Goal: Task Accomplishment & Management: Use online tool/utility

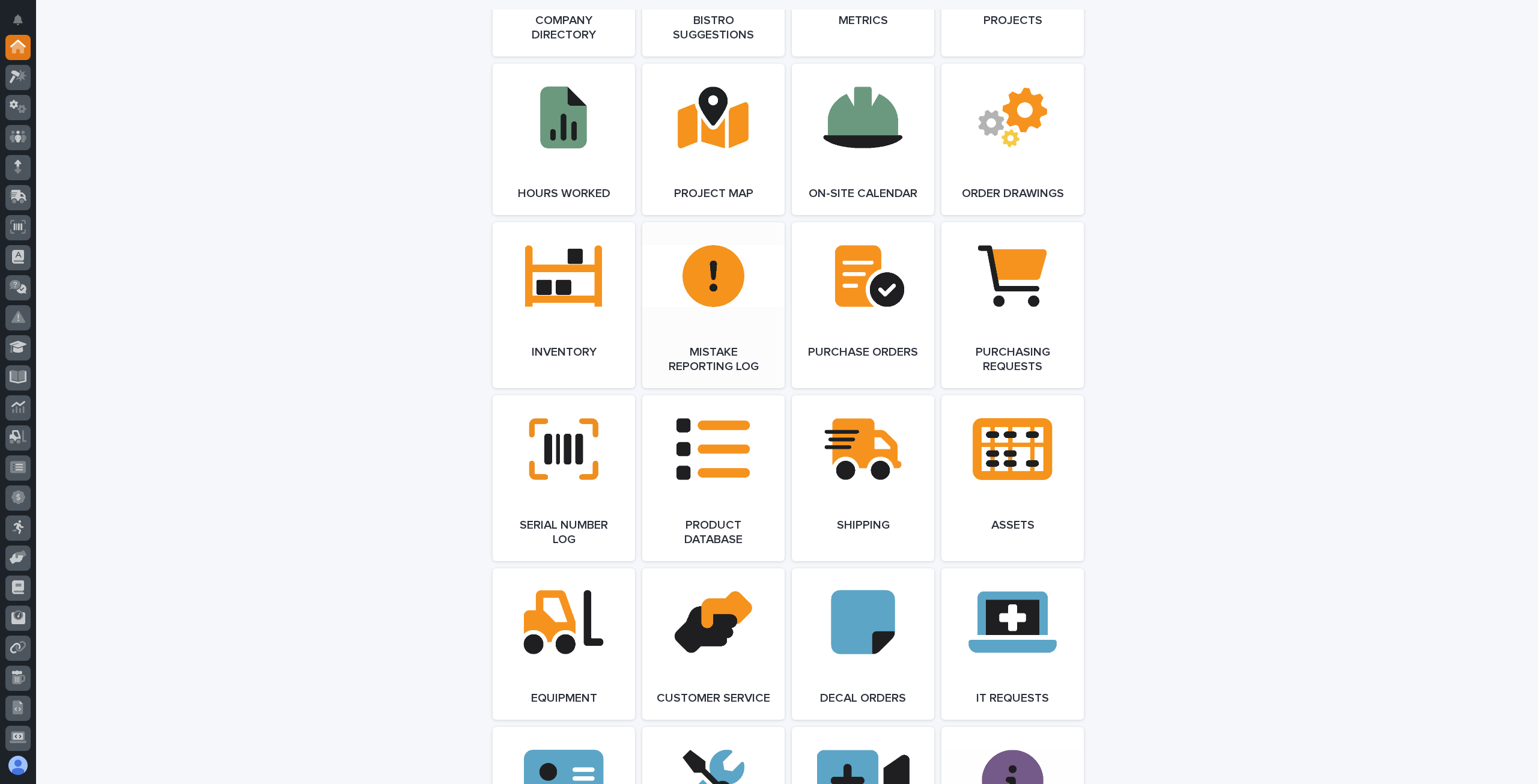
scroll to position [1041, 0]
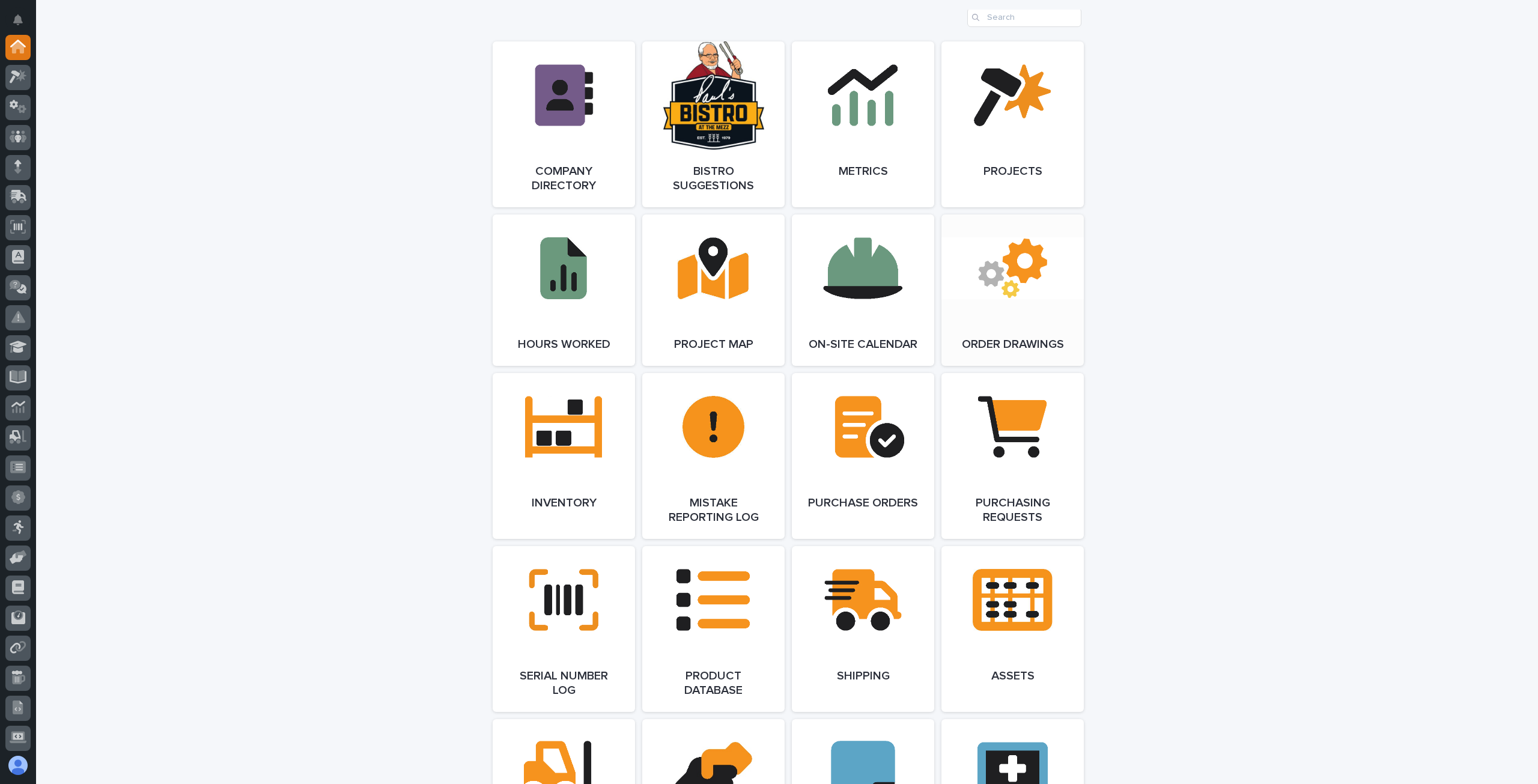
click at [1031, 295] on link "Open Link" at bounding box center [1013, 290] width 142 height 151
click at [1037, 325] on link "Open Link" at bounding box center [1013, 290] width 142 height 151
click at [1016, 290] on span "Open Link" at bounding box center [1012, 290] width 39 height 8
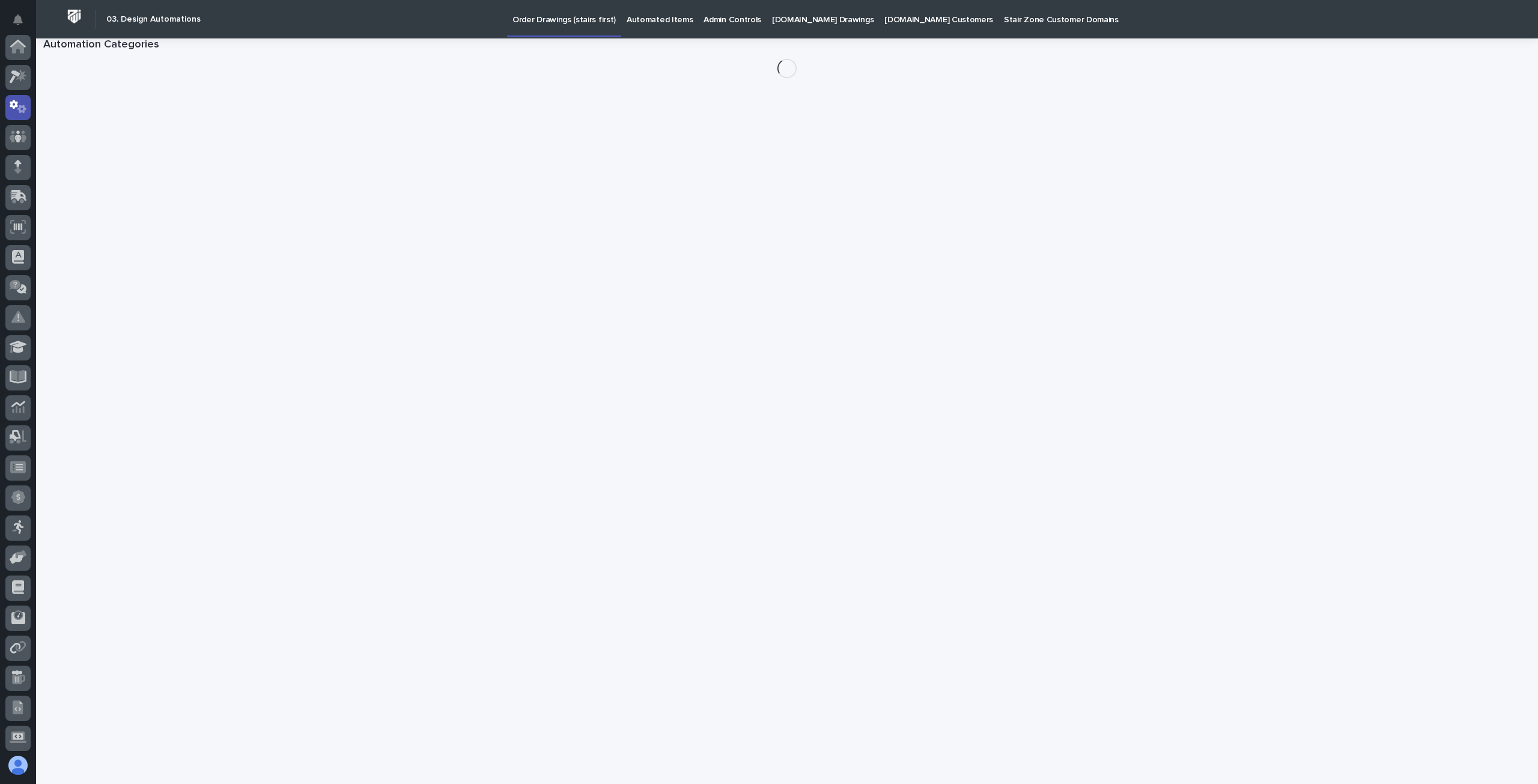
scroll to position [60, 0]
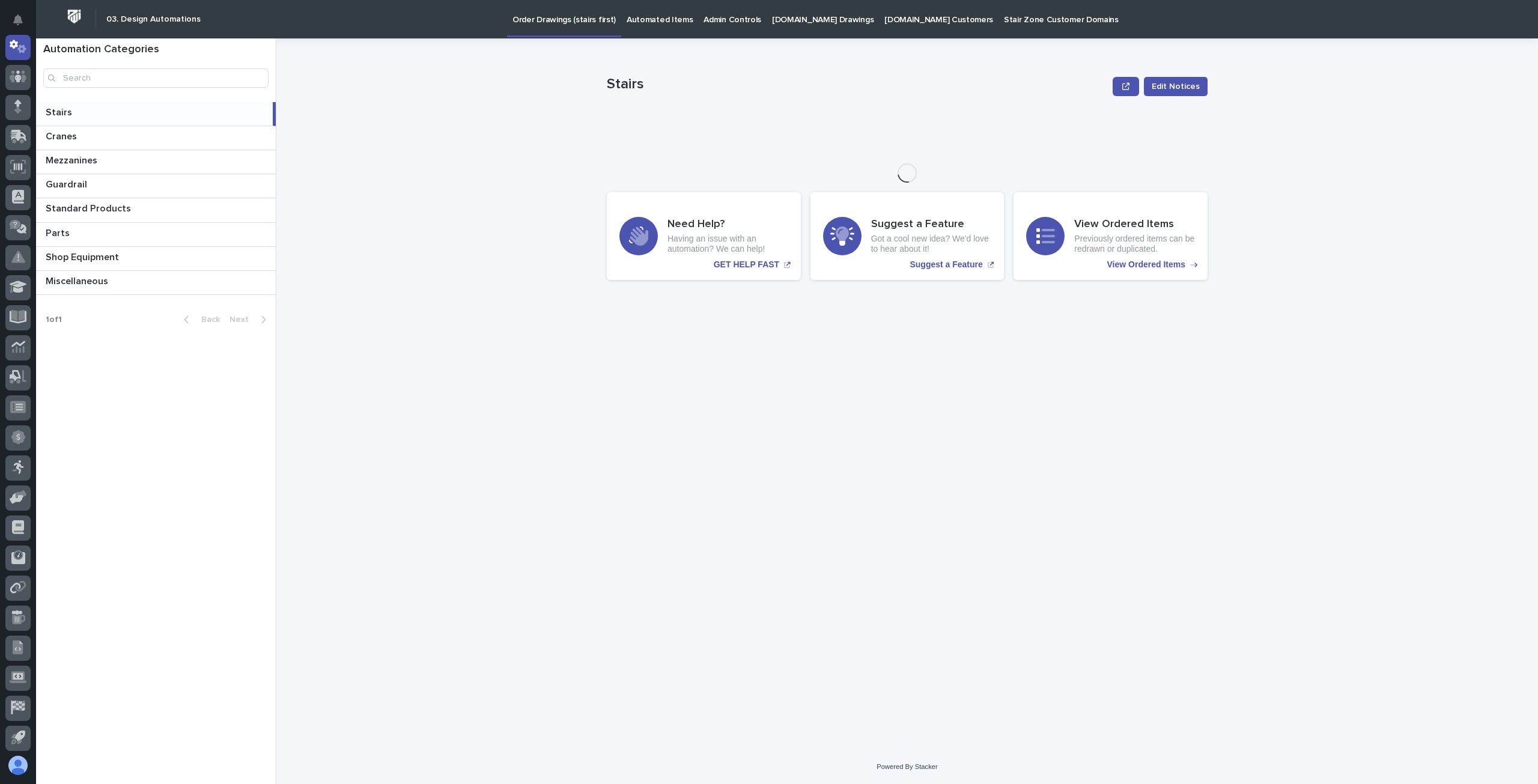
click at [717, 24] on p "Admin Controls" at bounding box center [732, 13] width 57 height 26
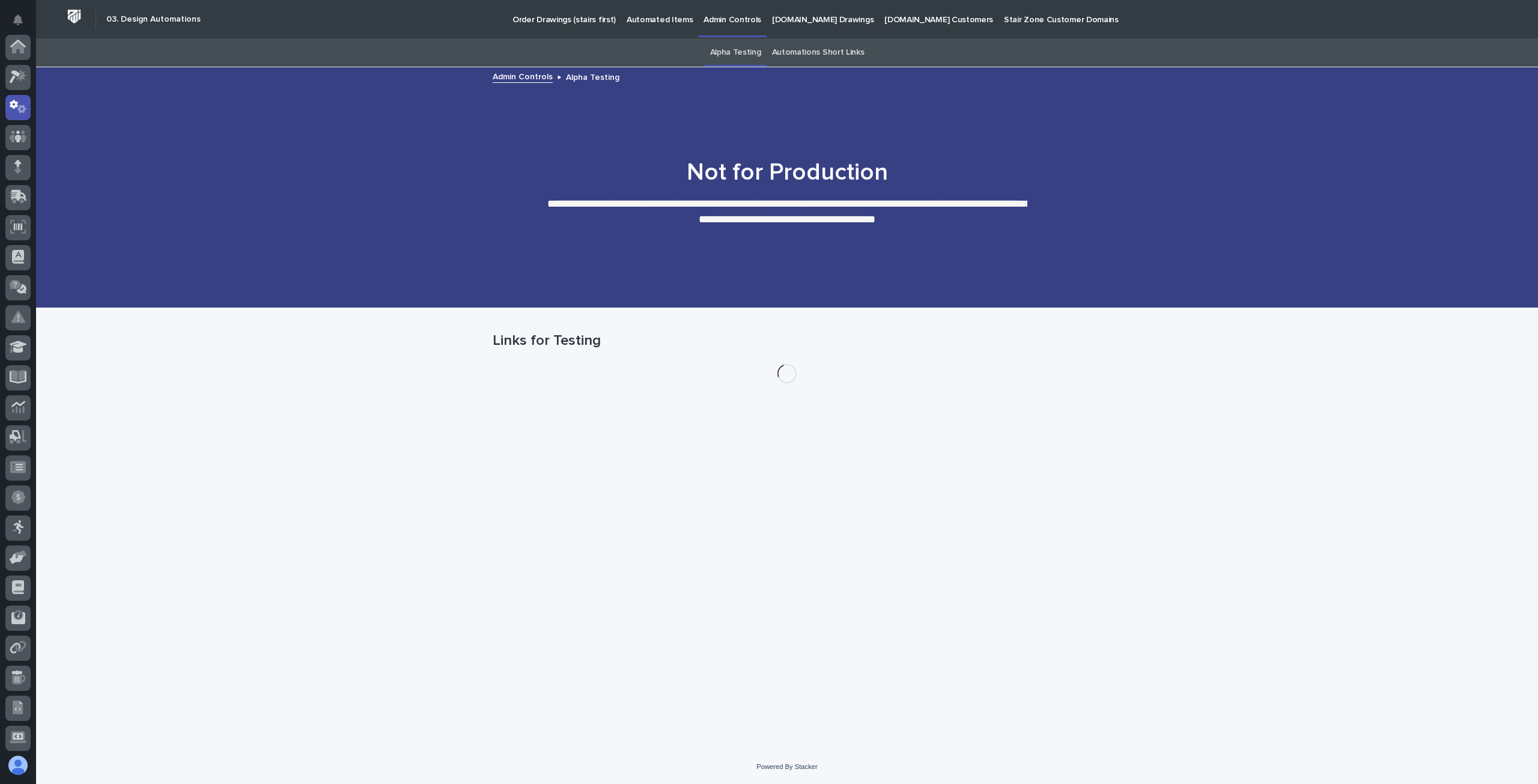
scroll to position [60, 0]
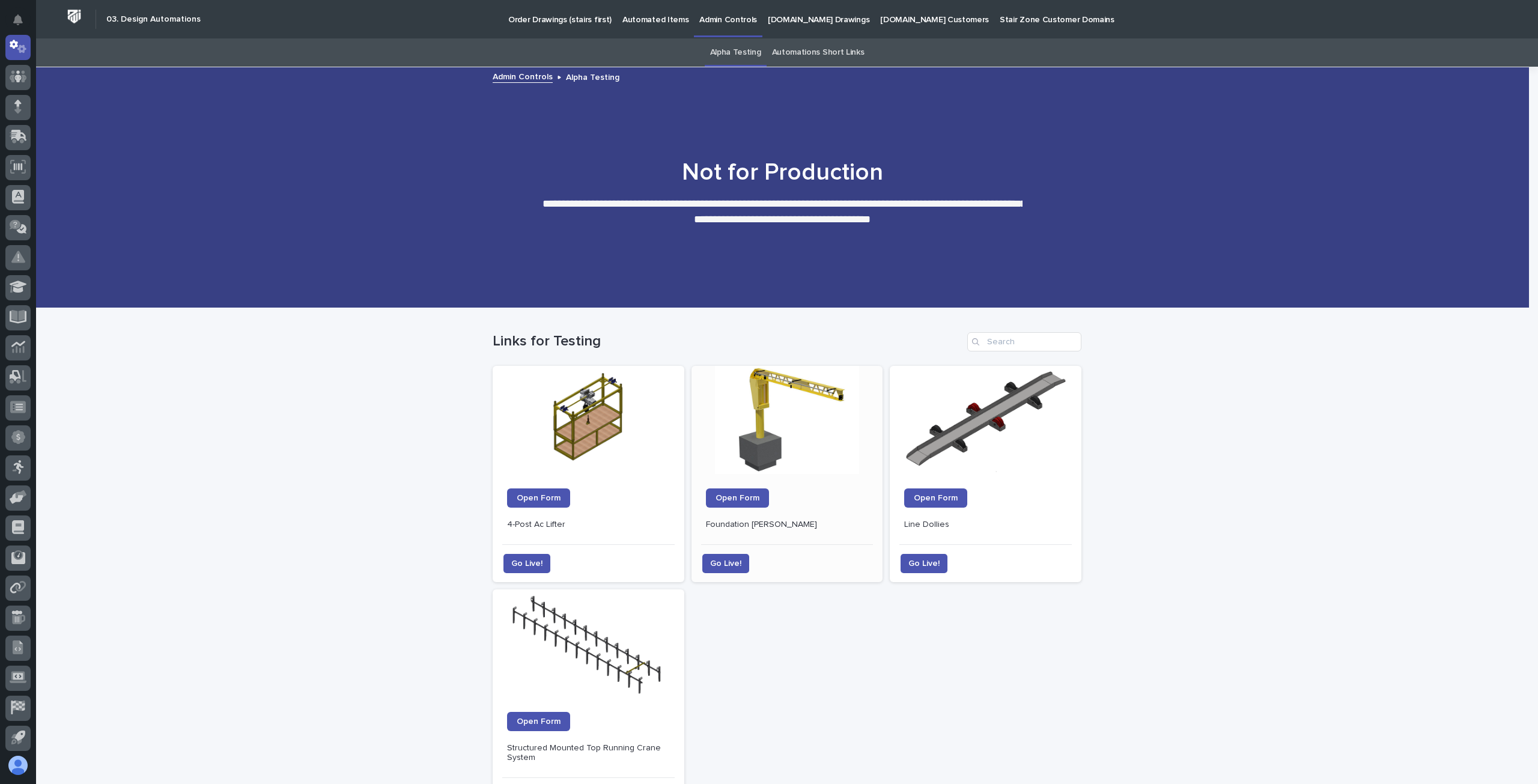
click at [796, 425] on div at bounding box center [786, 419] width 176 height 108
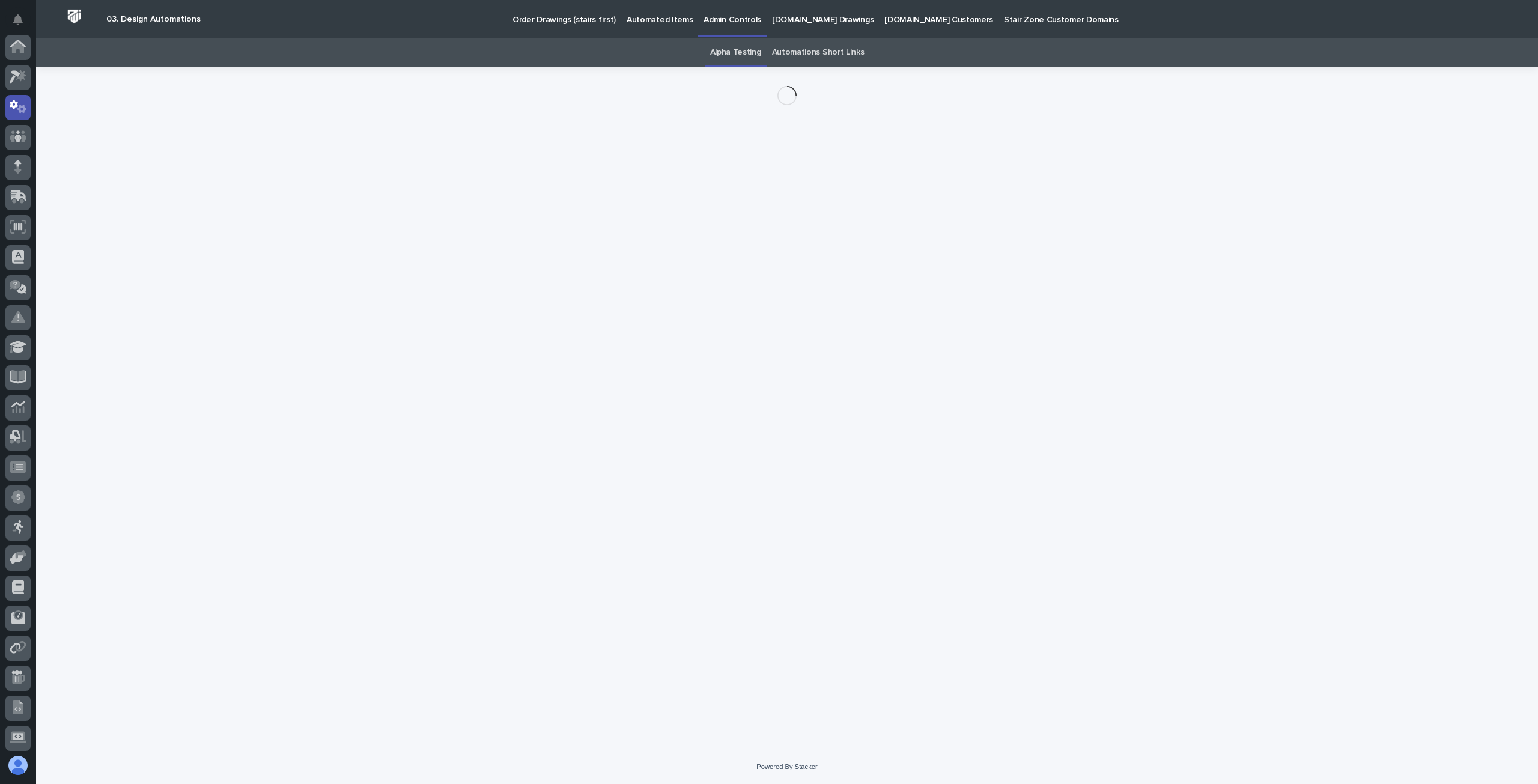
scroll to position [60, 0]
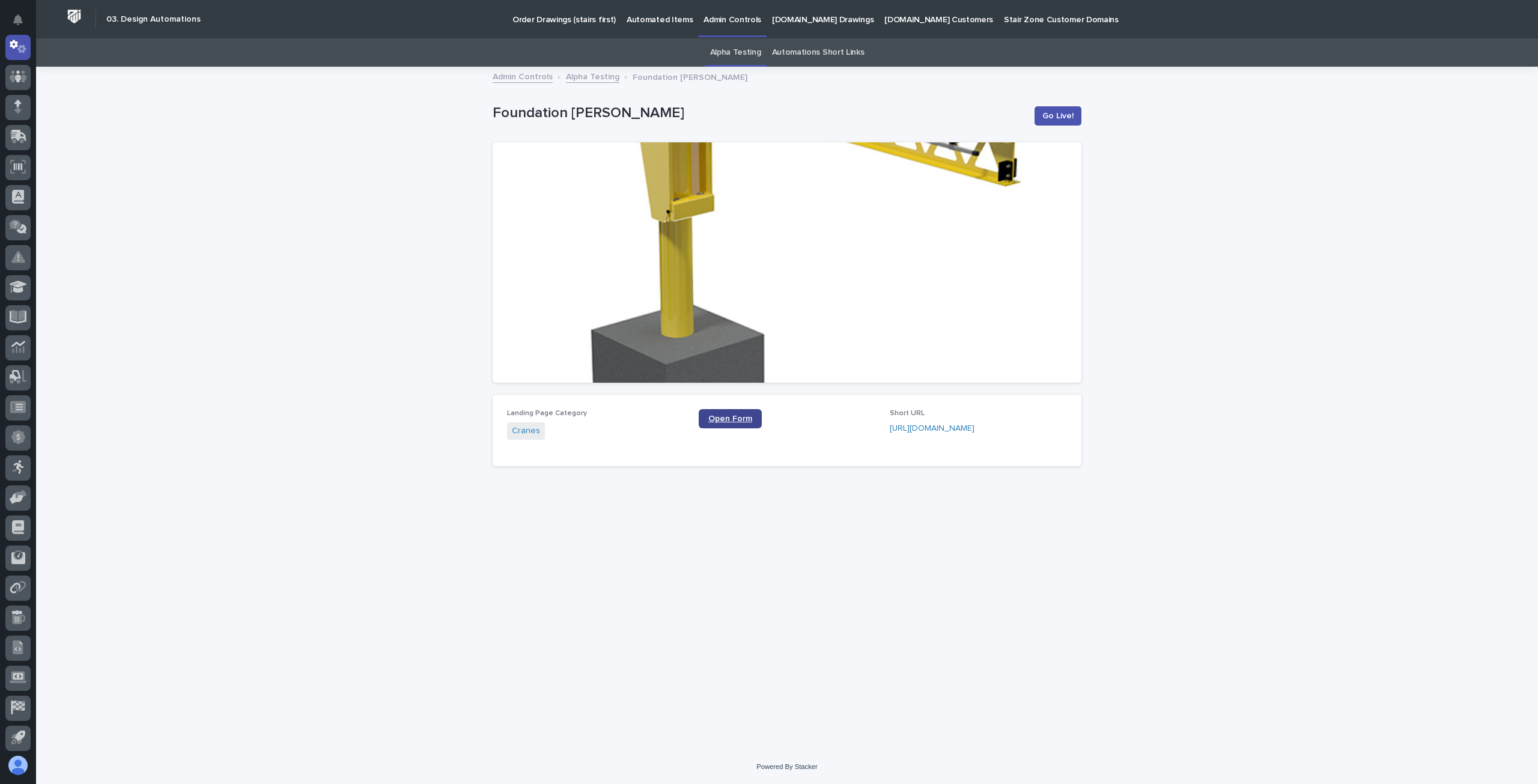
click at [734, 417] on span "Open Form" at bounding box center [730, 418] width 44 height 8
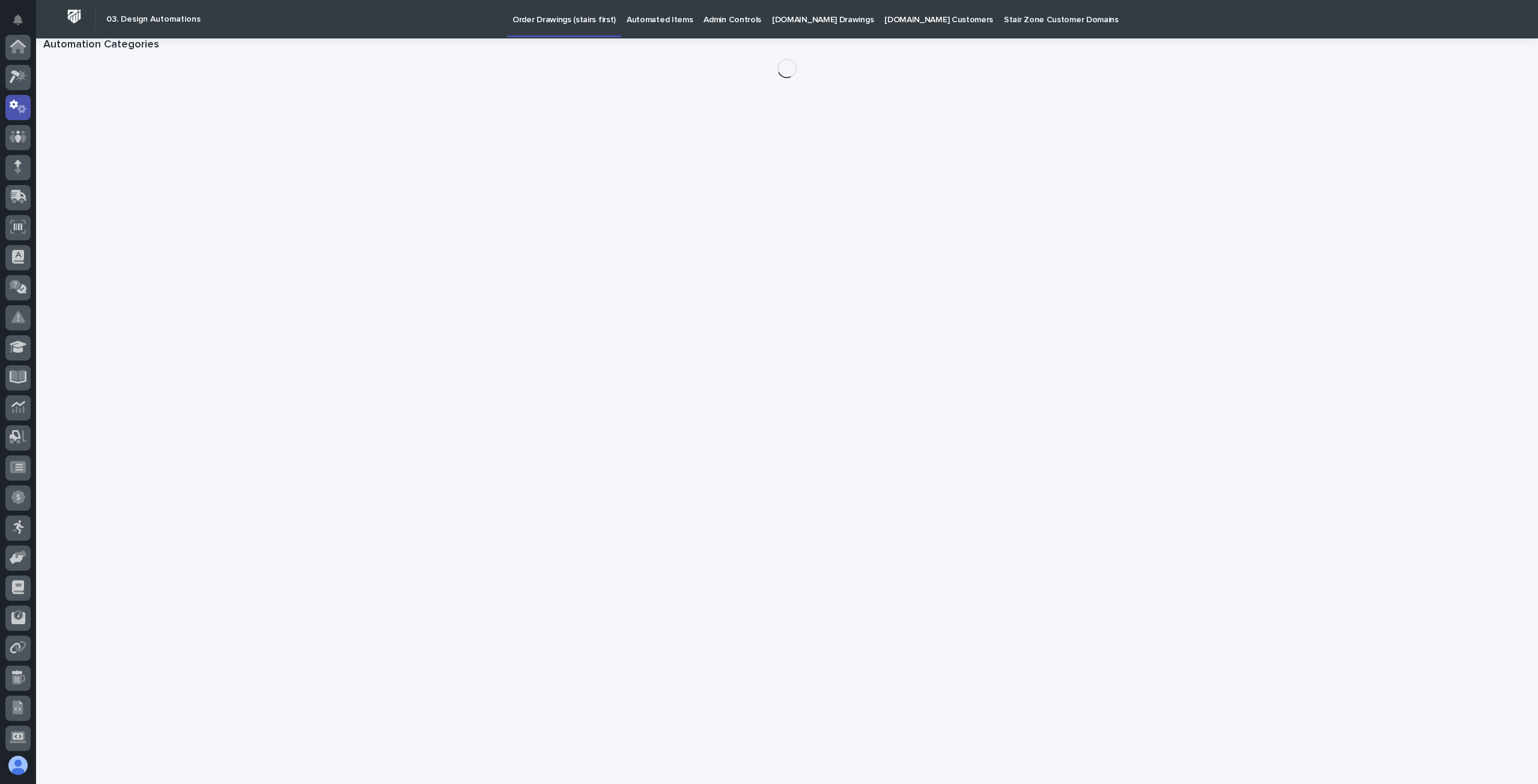
scroll to position [60, 0]
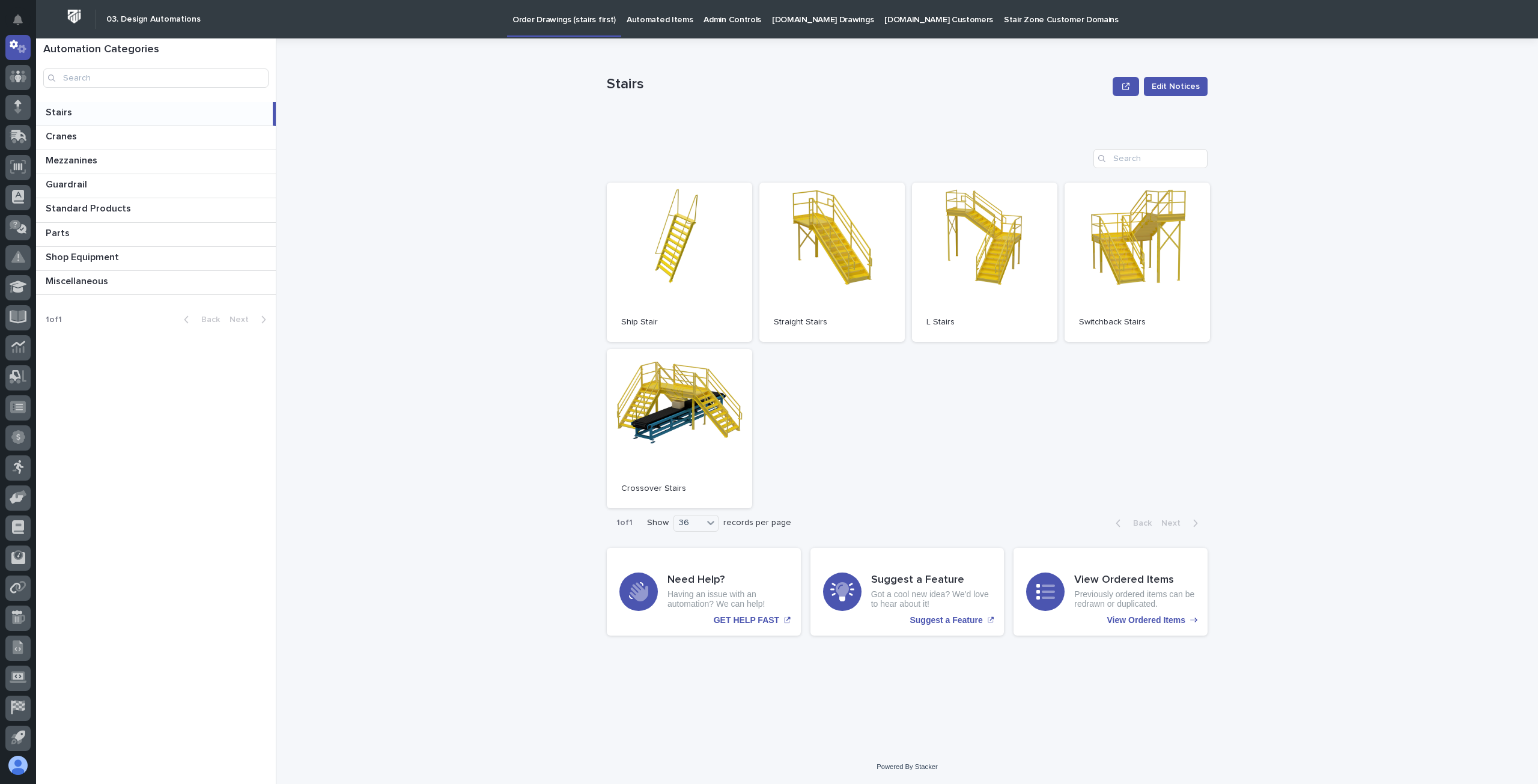
click at [704, 18] on p "Admin Controls" at bounding box center [732, 13] width 57 height 26
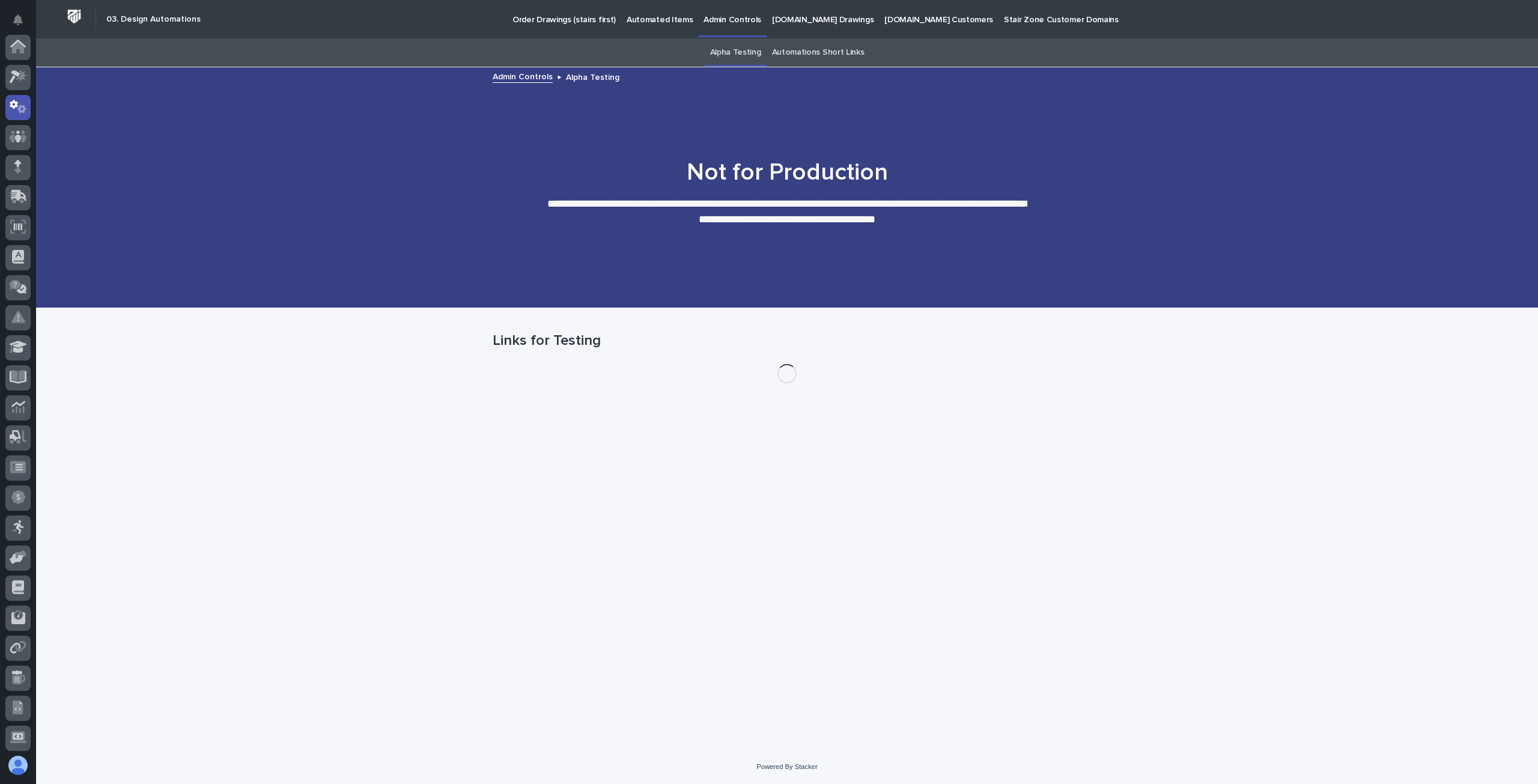
scroll to position [60, 0]
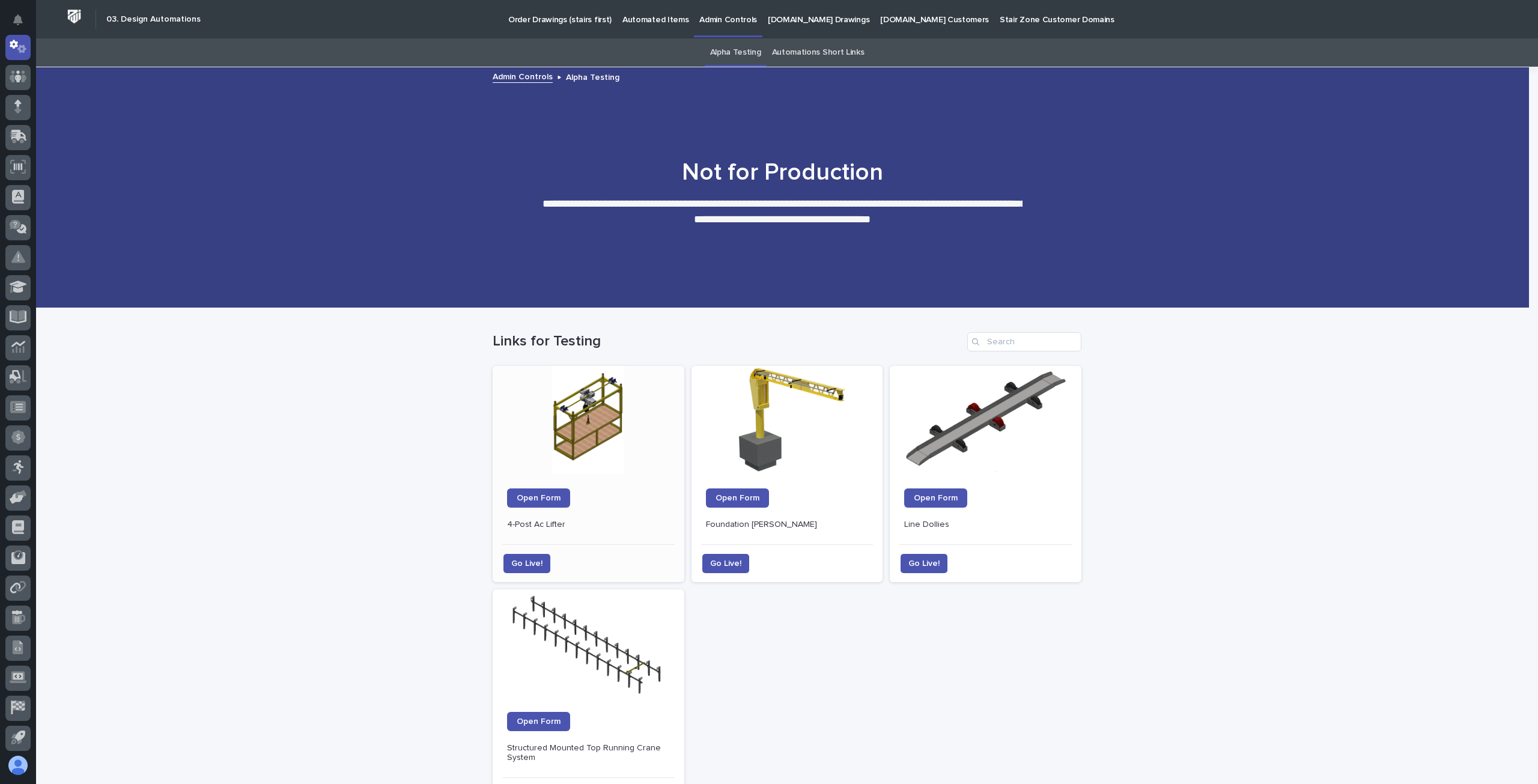
click at [618, 434] on div at bounding box center [588, 419] width 176 height 108
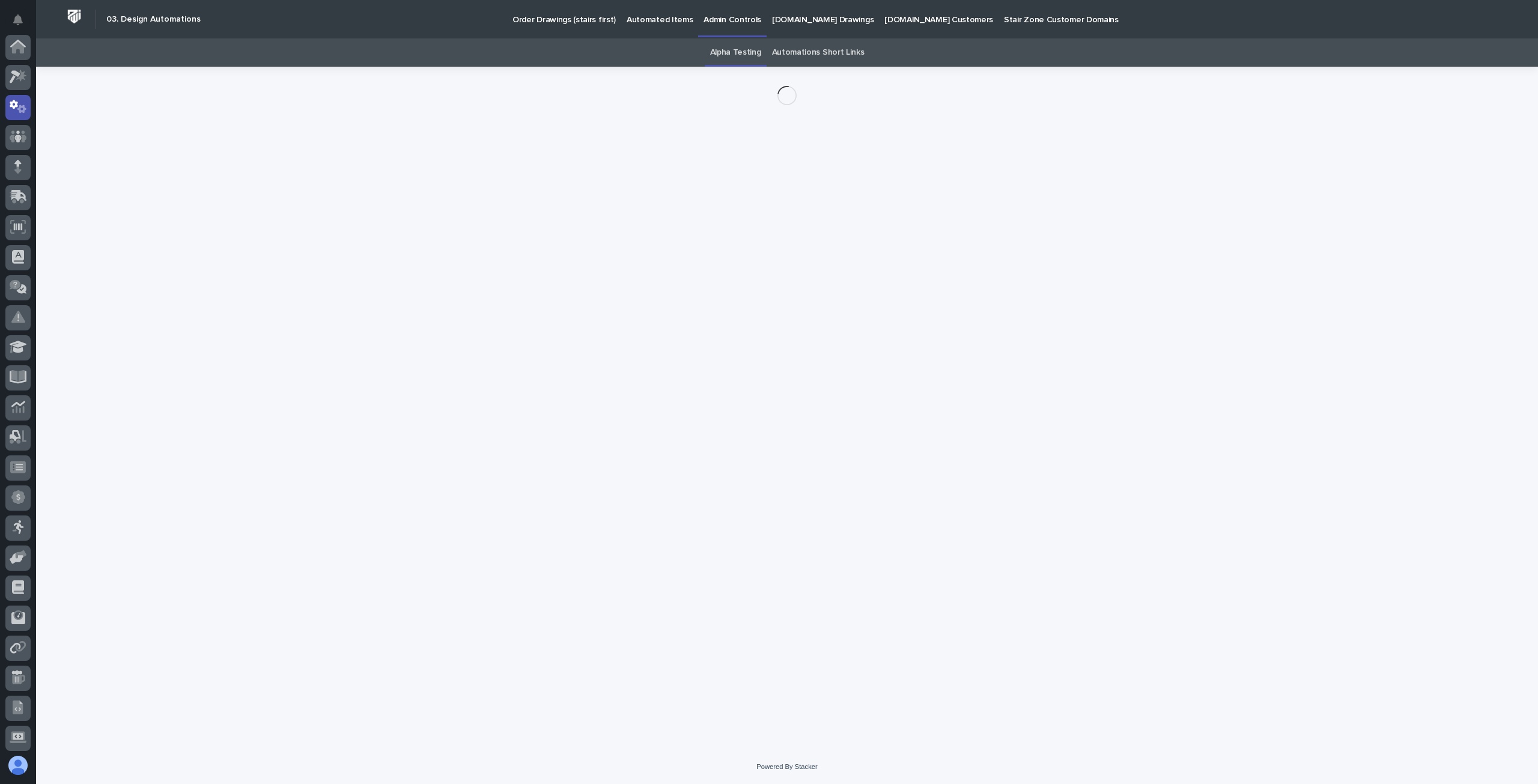
scroll to position [60, 0]
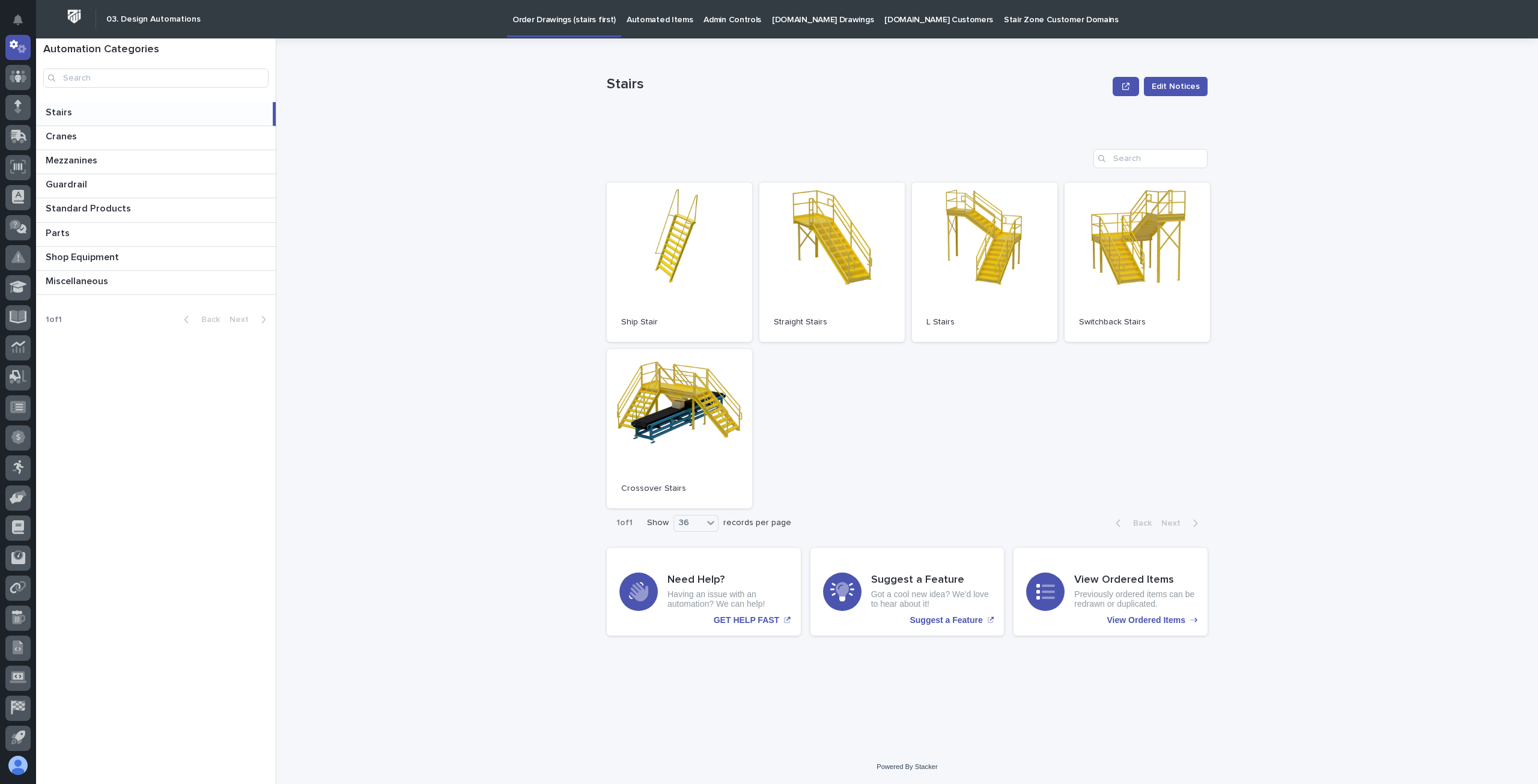
click at [717, 23] on p "Admin Controls" at bounding box center [732, 13] width 57 height 26
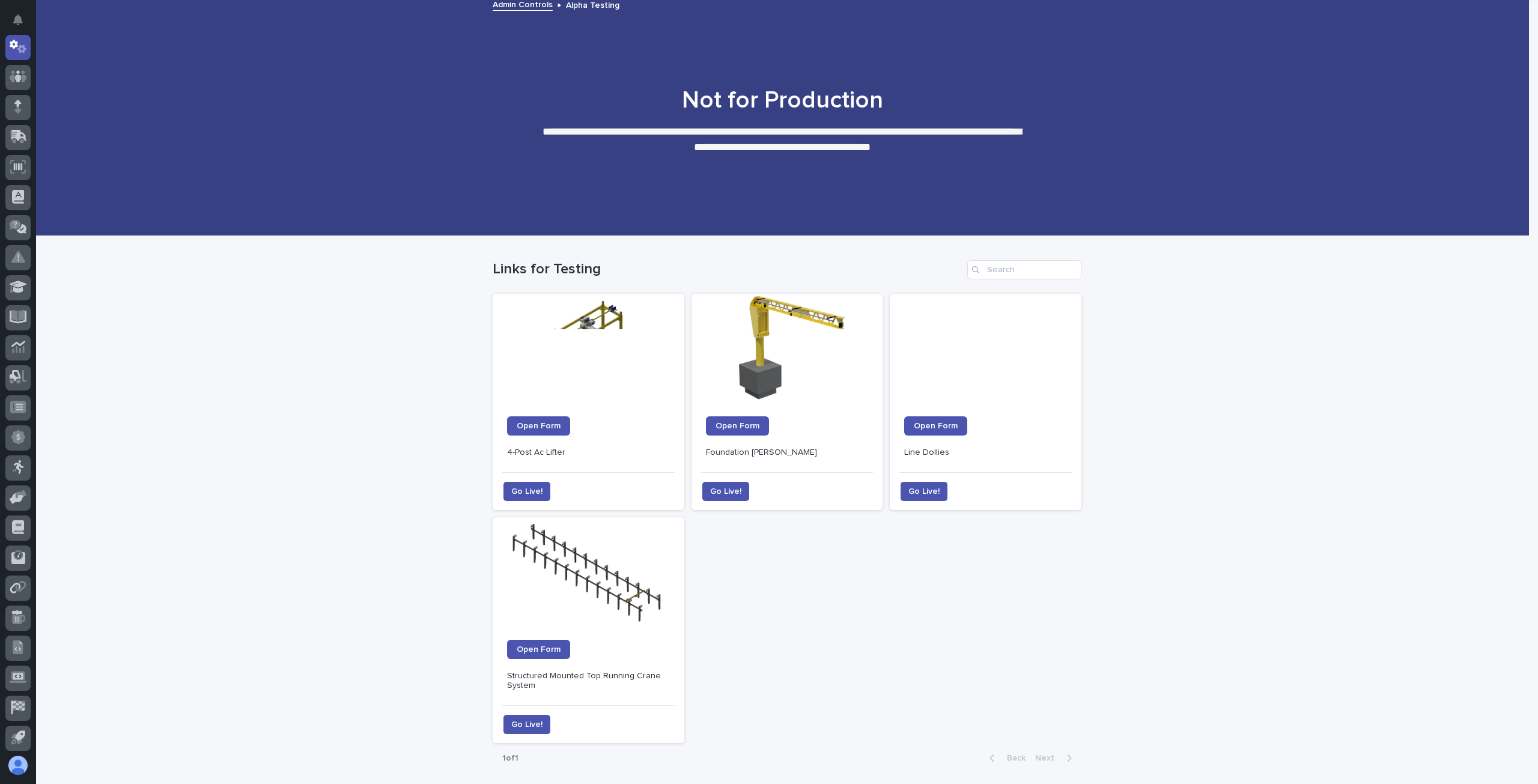
scroll to position [80, 0]
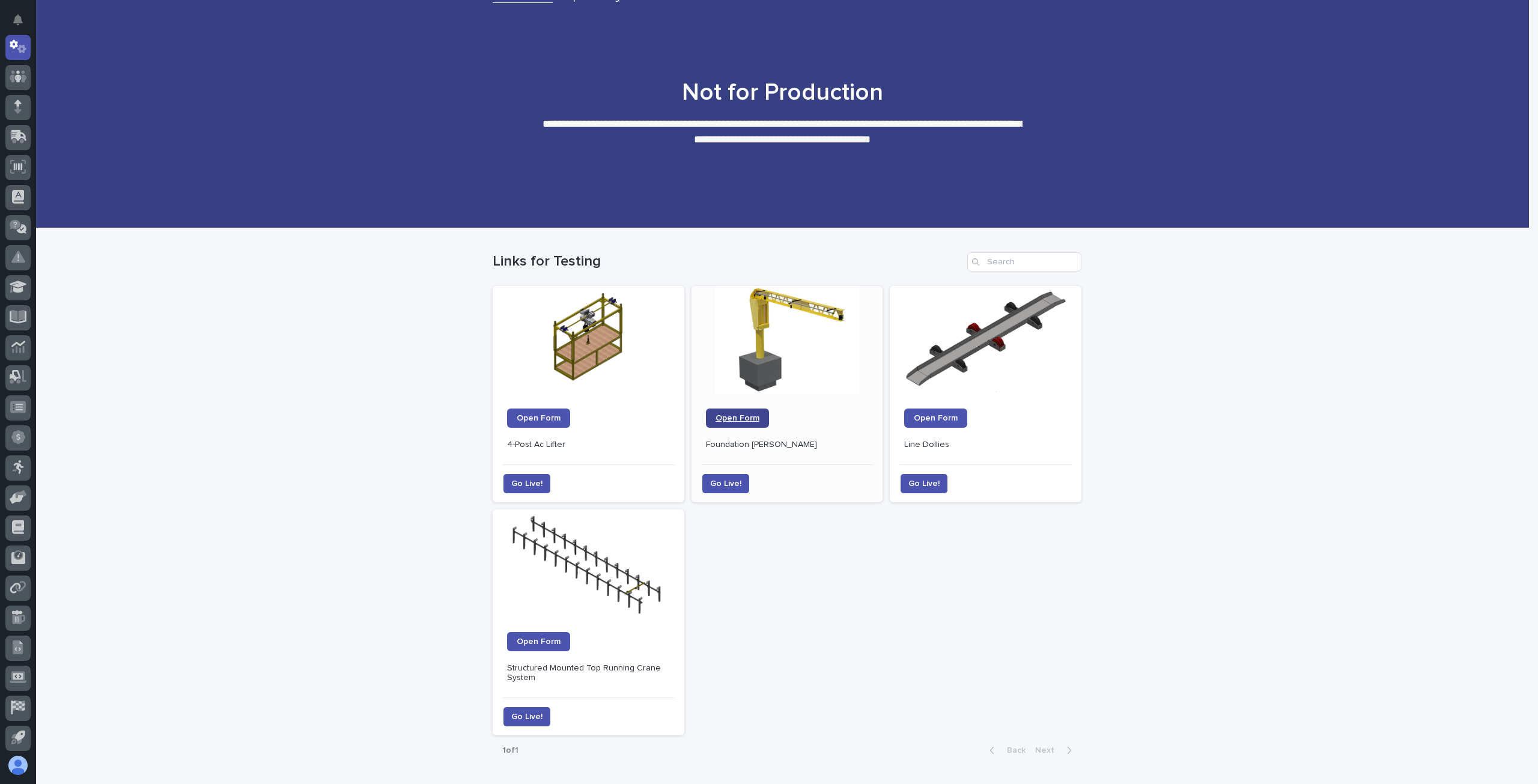
click at [738, 417] on span "Open Form" at bounding box center [738, 418] width 44 height 8
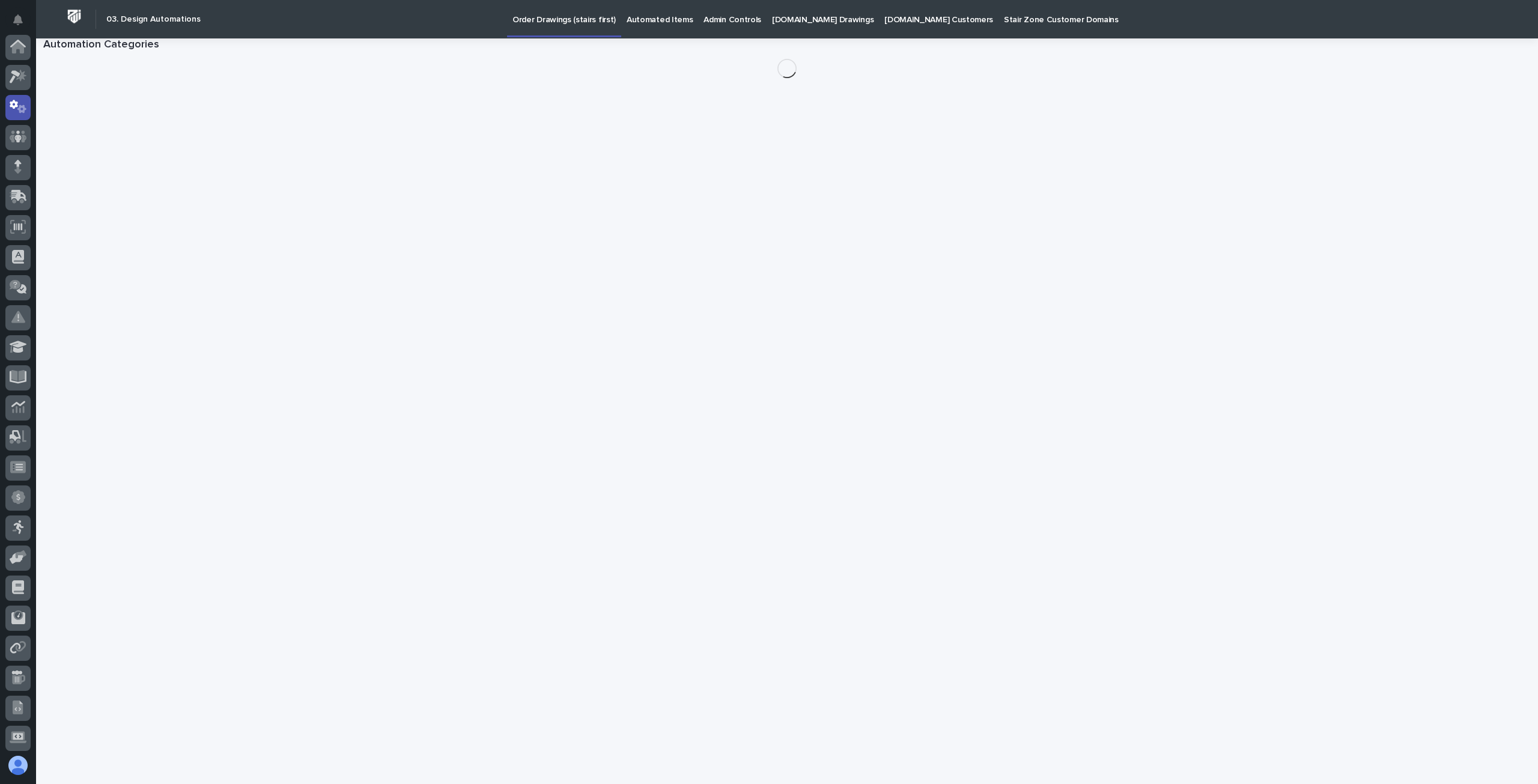
scroll to position [60, 0]
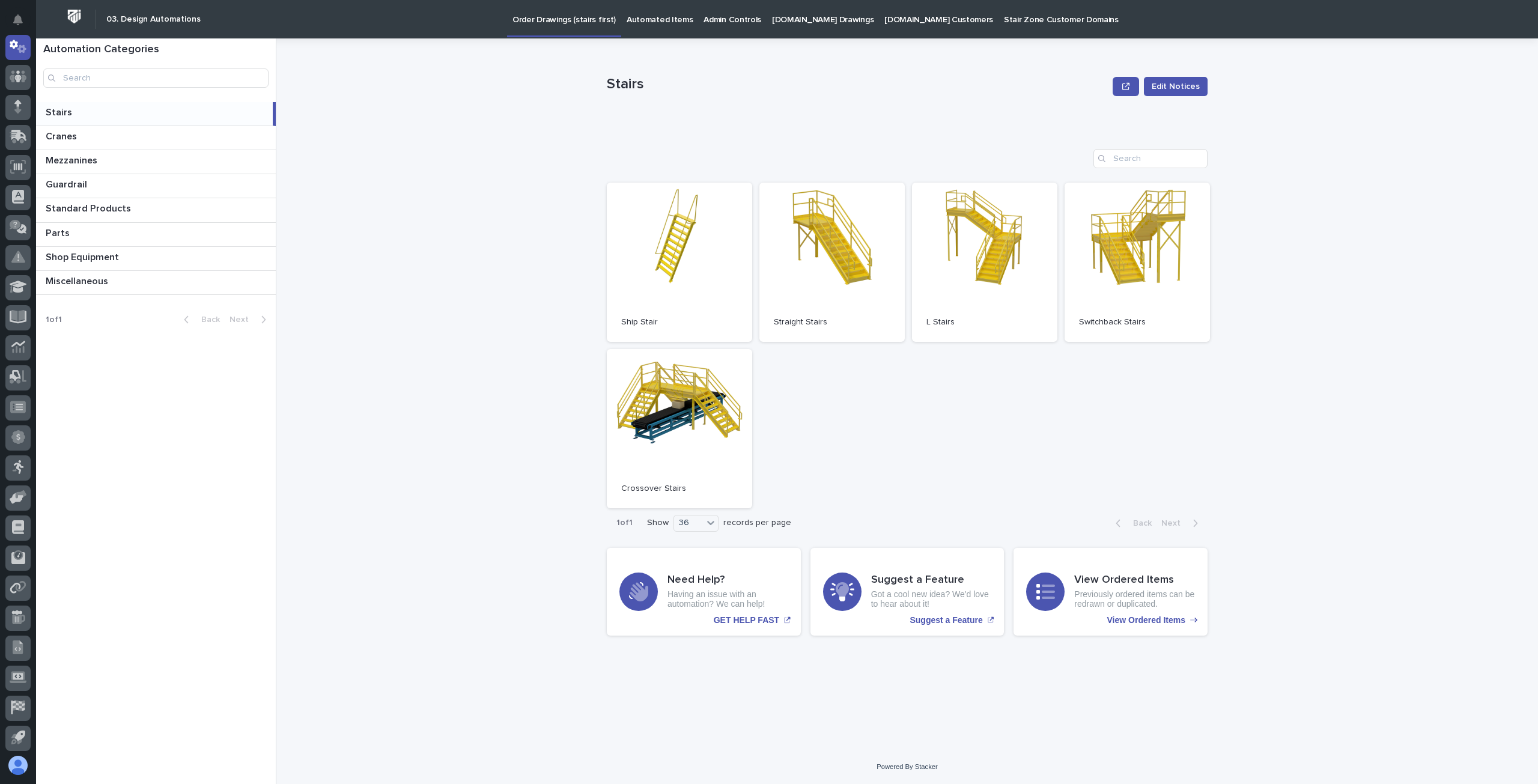
click at [706, 15] on p "Admin Controls" at bounding box center [732, 13] width 57 height 26
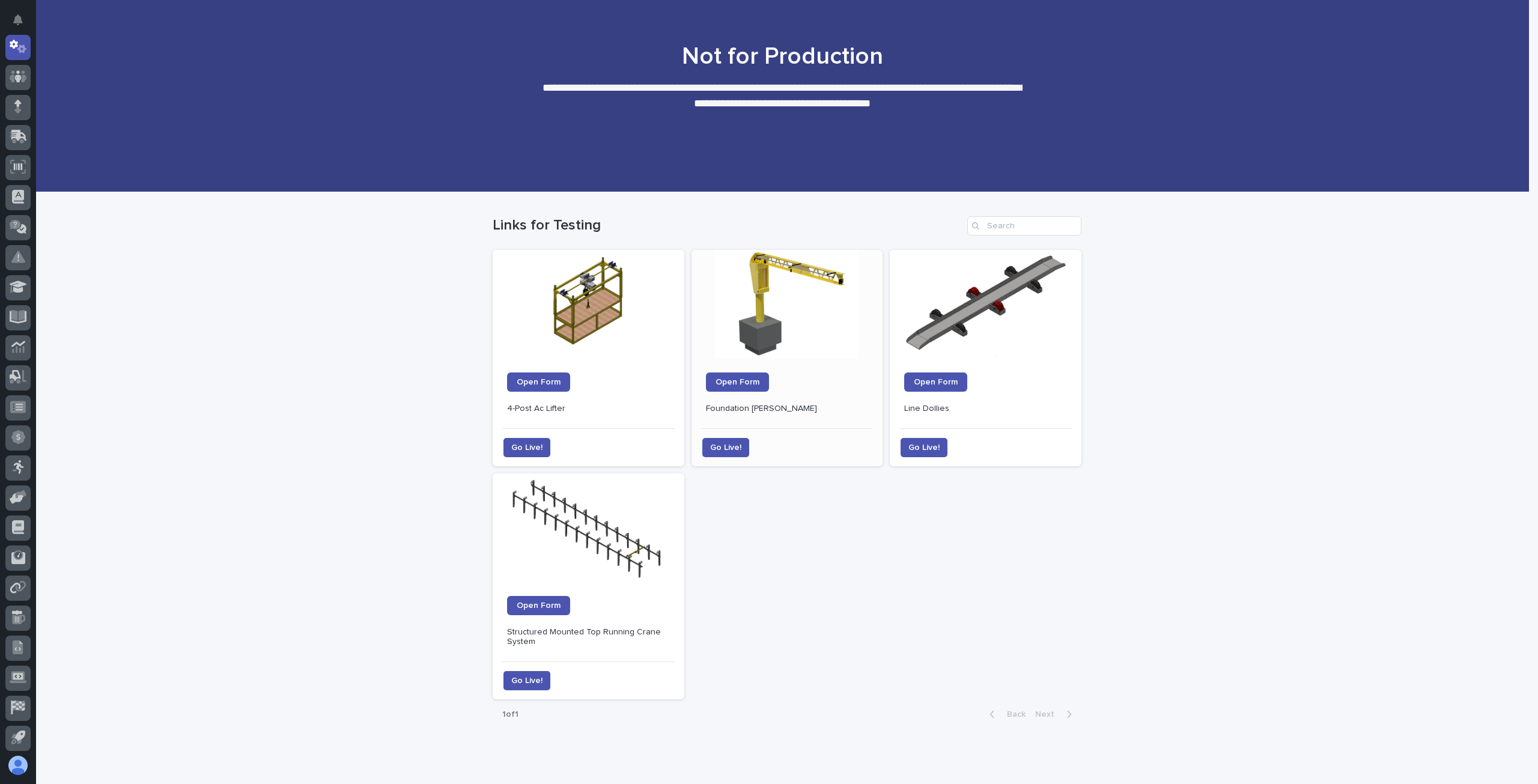
scroll to position [120, 0]
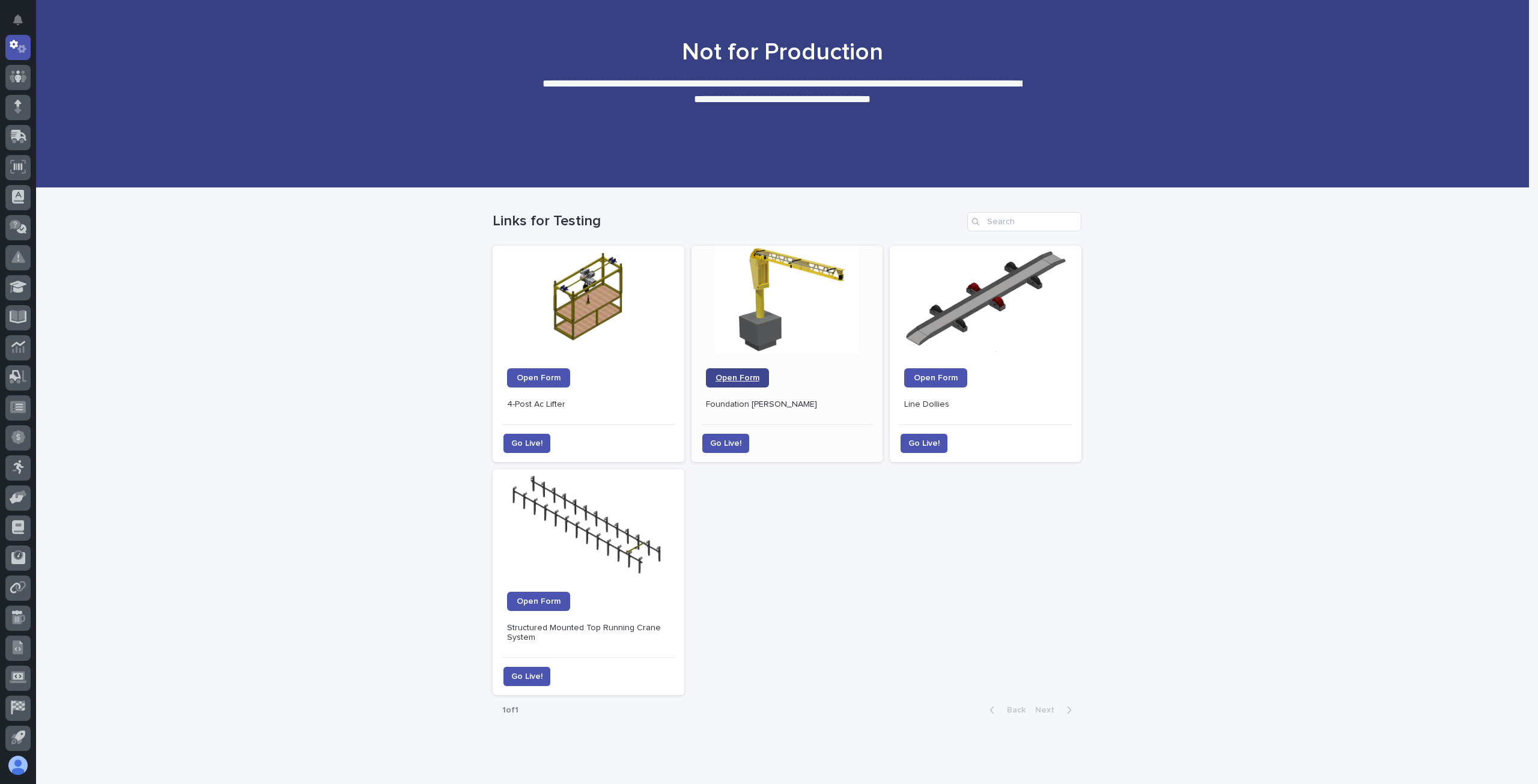
click at [730, 371] on link "Open Form" at bounding box center [737, 377] width 63 height 19
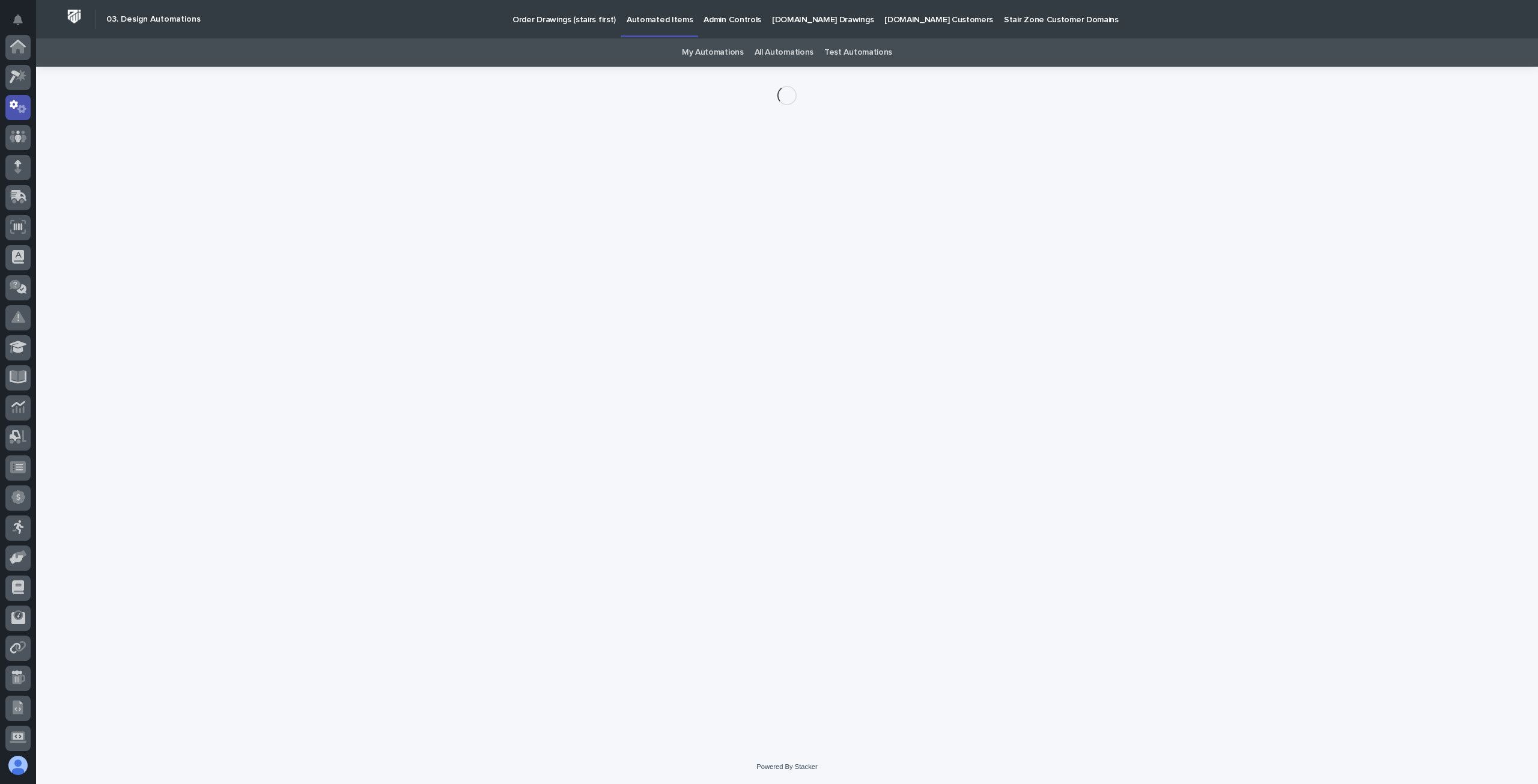
scroll to position [60, 0]
